Goal: Complete application form

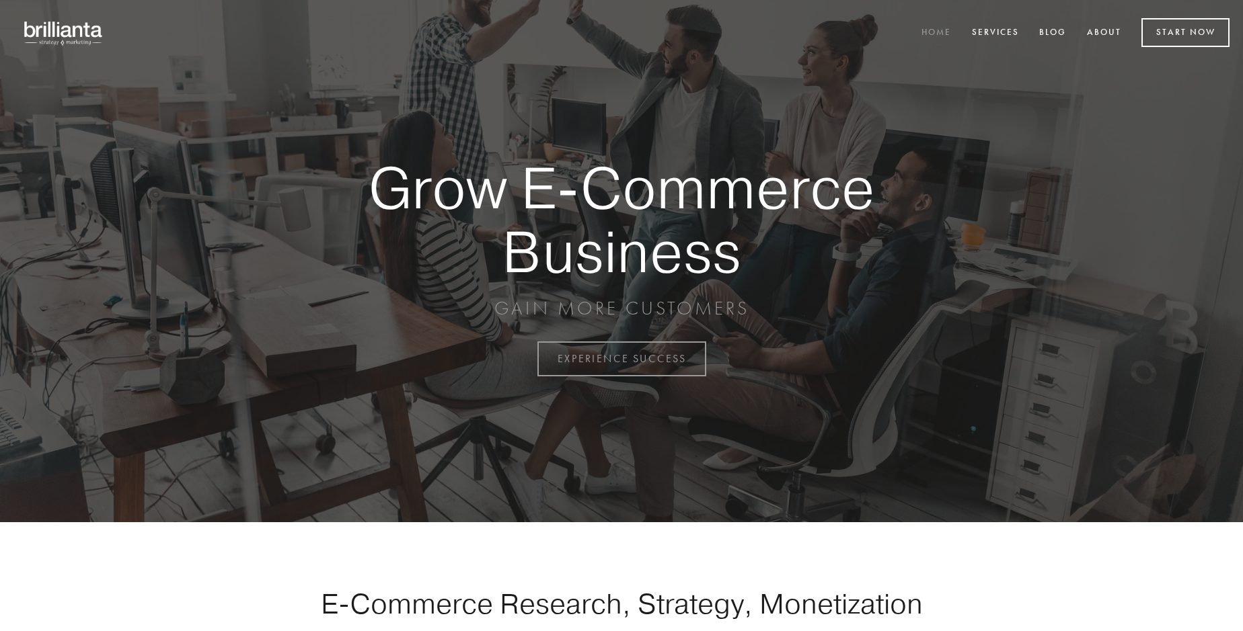
scroll to position [3525, 0]
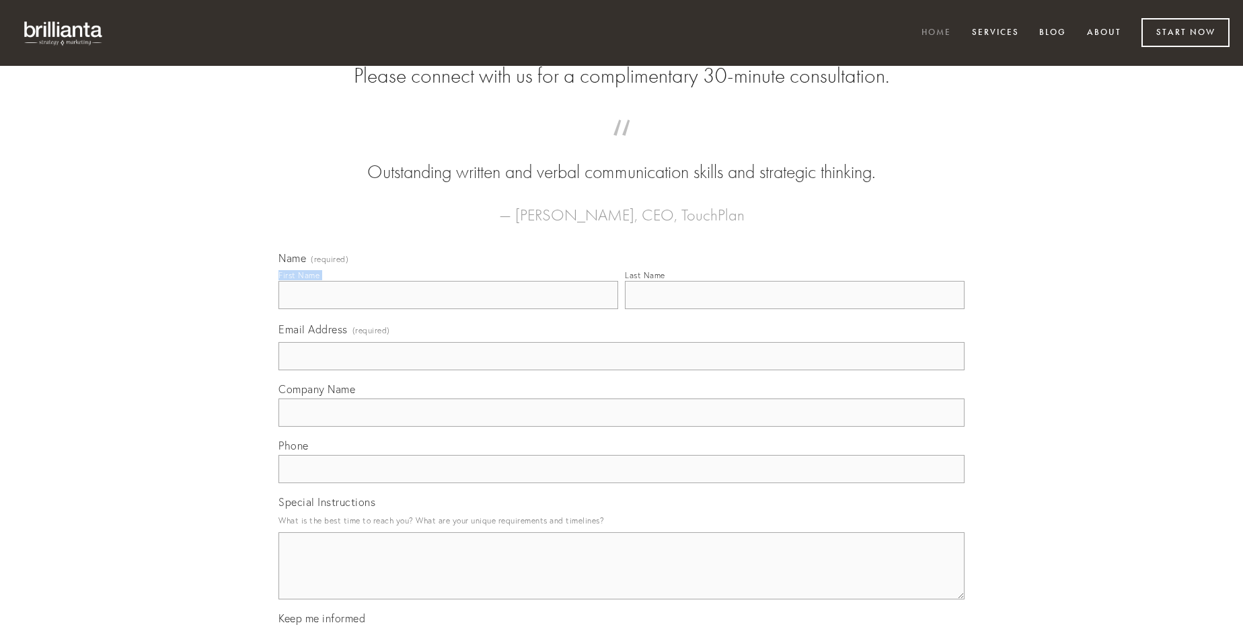
type input "[PERSON_NAME]"
click at [794, 309] on input "Last Name" at bounding box center [795, 295] width 340 height 28
type input "[PERSON_NAME]"
click at [621, 371] on input "Email Address (required)" at bounding box center [621, 356] width 686 height 28
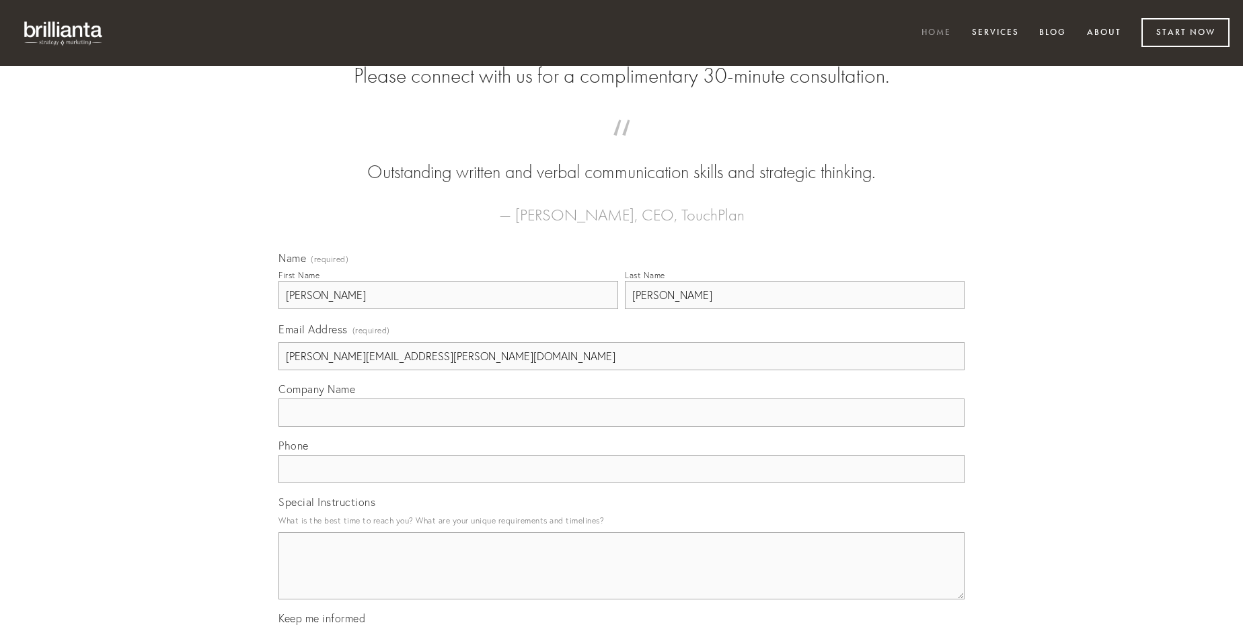
type input "[PERSON_NAME][EMAIL_ADDRESS][PERSON_NAME][DOMAIN_NAME]"
click at [621, 427] on input "Company Name" at bounding box center [621, 413] width 686 height 28
type input "repellendus"
click at [621, 484] on input "text" at bounding box center [621, 469] width 686 height 28
click at [621, 578] on textarea "Special Instructions" at bounding box center [621, 566] width 686 height 67
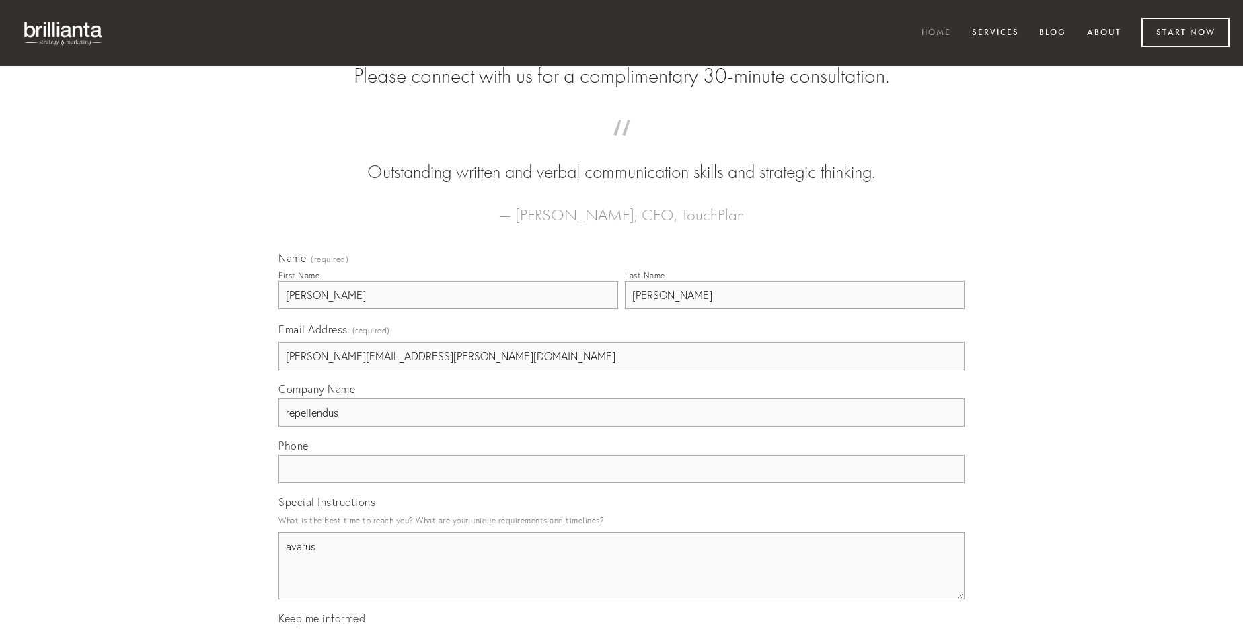
type textarea "avarus"
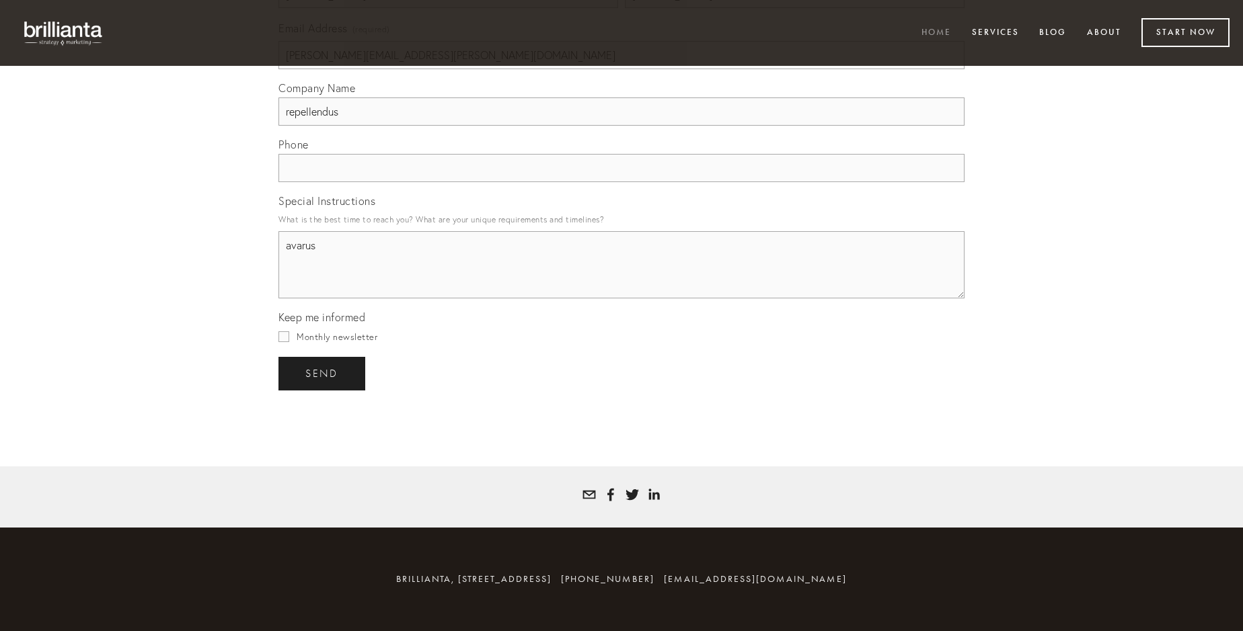
click at [323, 373] on span "send" at bounding box center [321, 374] width 33 height 12
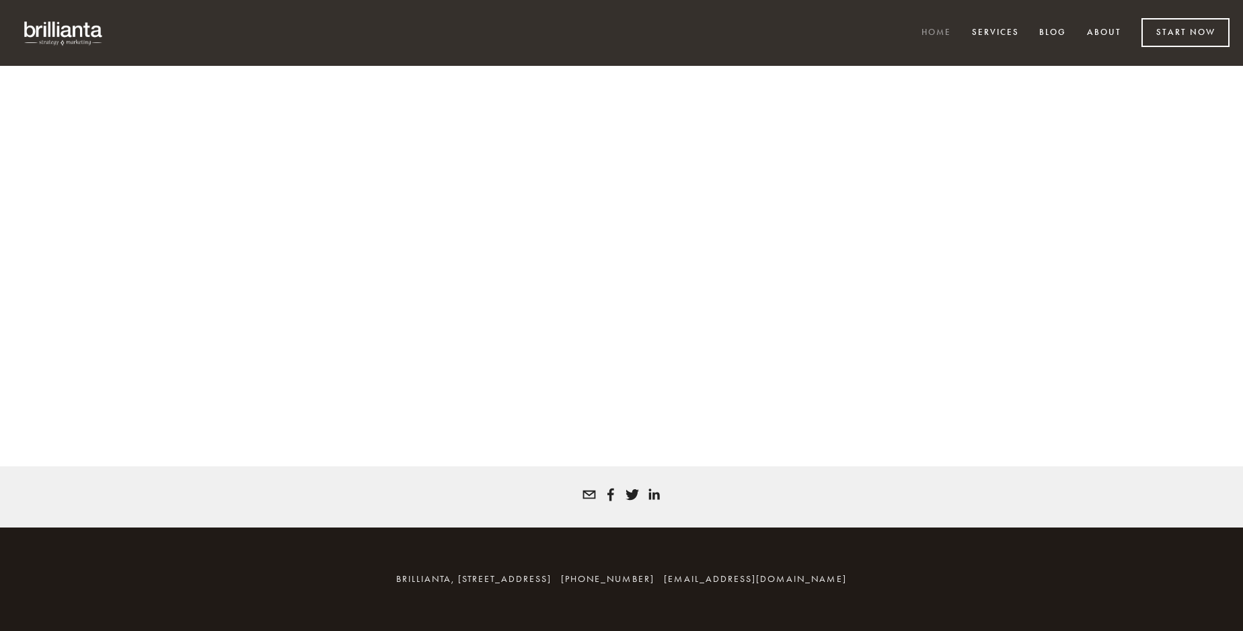
scroll to position [3507, 0]
